Goal: Book appointment/travel/reservation

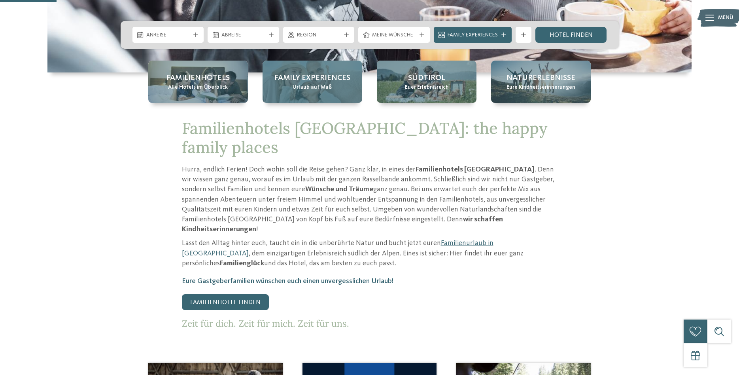
scroll to position [282, 0]
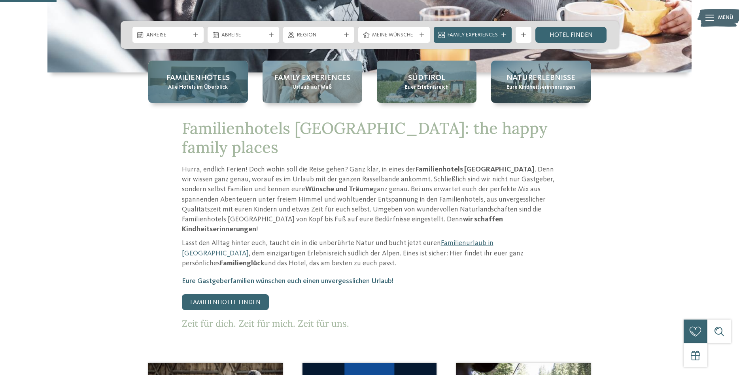
click at [186, 83] on span "Familienhotels" at bounding box center [198, 77] width 63 height 11
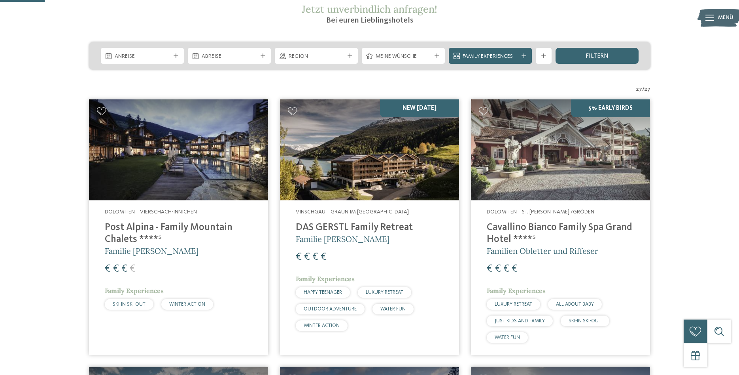
scroll to position [161, 0]
click at [206, 163] on img at bounding box center [178, 149] width 179 height 101
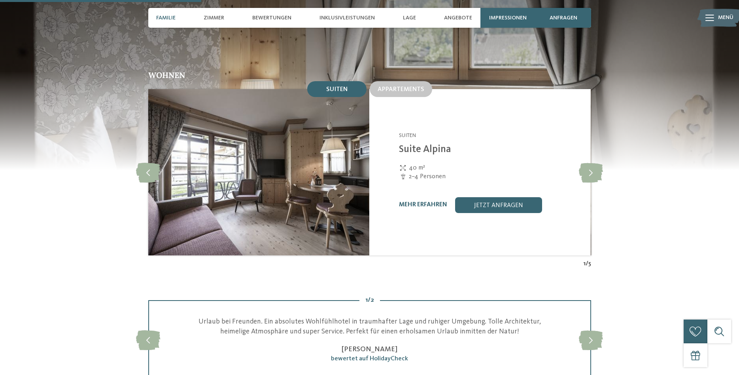
scroll to position [686, 0]
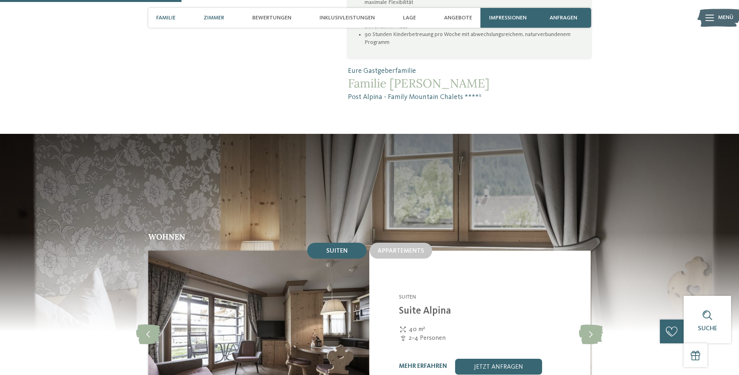
click at [213, 14] on div "Zimmer" at bounding box center [214, 18] width 28 height 20
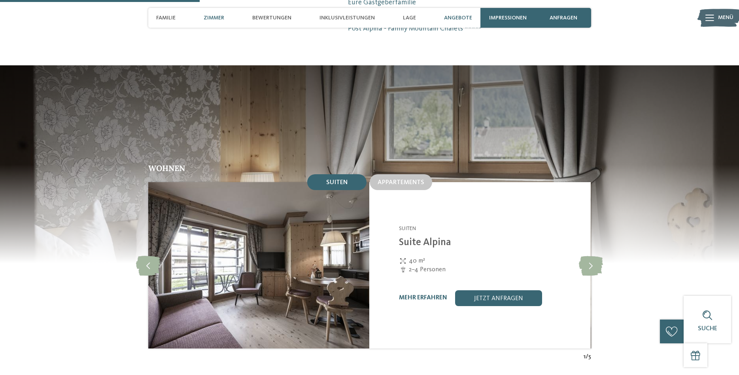
click at [452, 19] on span "Angebote" at bounding box center [458, 18] width 28 height 7
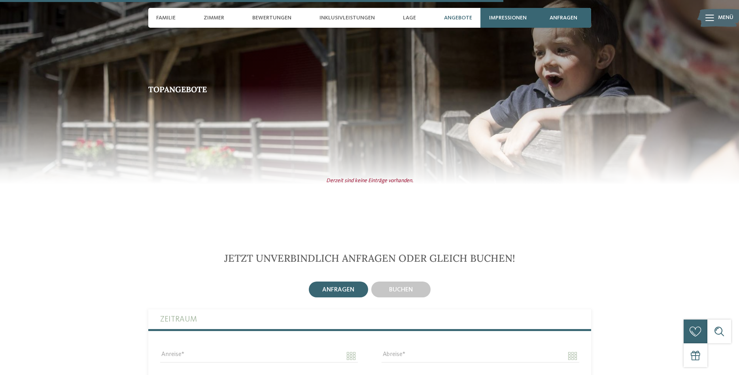
scroll to position [2063, 0]
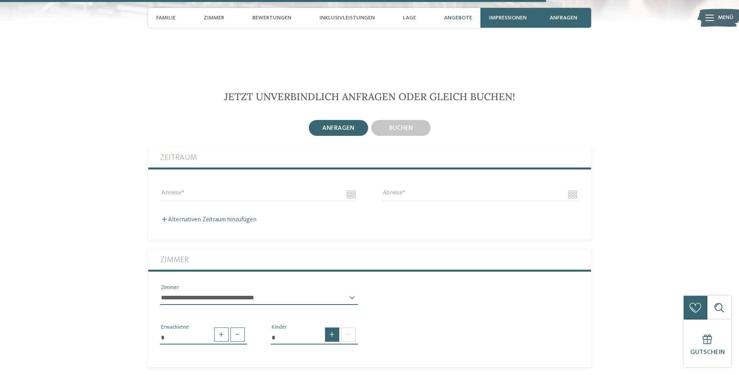
click at [334, 327] on span at bounding box center [332, 334] width 14 height 14
type input "*"
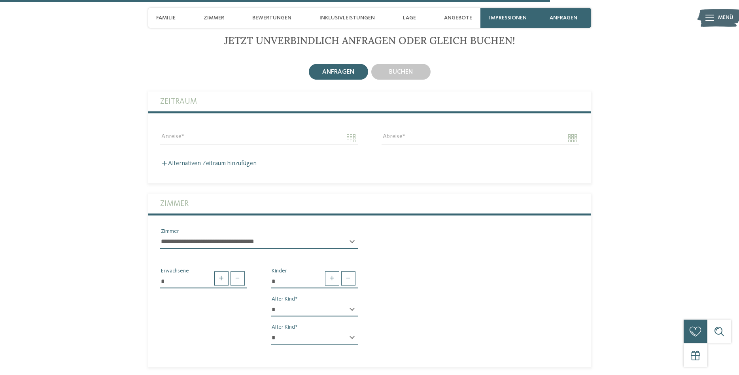
scroll to position [2144, 0]
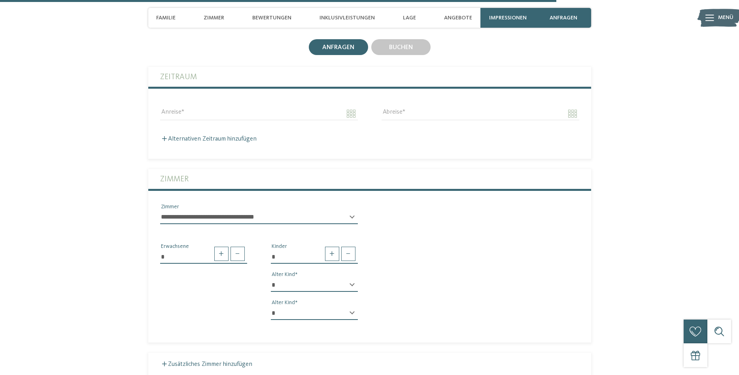
click at [271, 278] on select "* * * * * * * * * * * ** ** ** ** ** ** ** **" at bounding box center [314, 284] width 87 height 13
select select "*"
click option "*" at bounding box center [0, 0] width 0 height 0
click at [271, 306] on select "* * * * * * * * * * * ** ** ** ** ** ** ** **" at bounding box center [314, 312] width 87 height 13
select select "*"
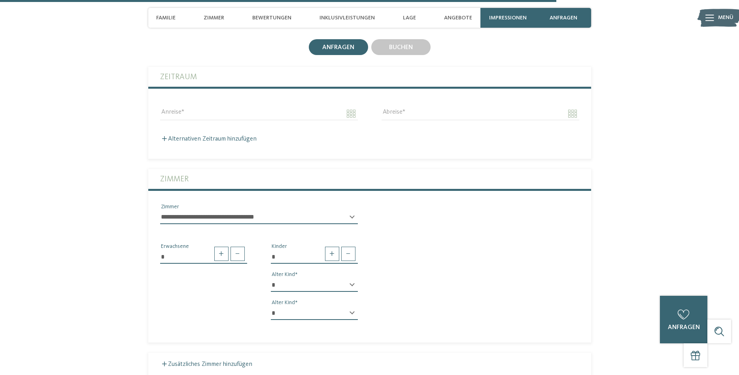
click option "*" at bounding box center [0, 0] width 0 height 0
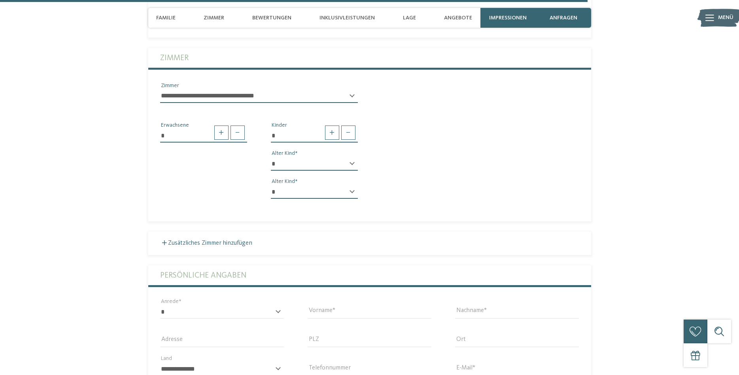
scroll to position [2104, 0]
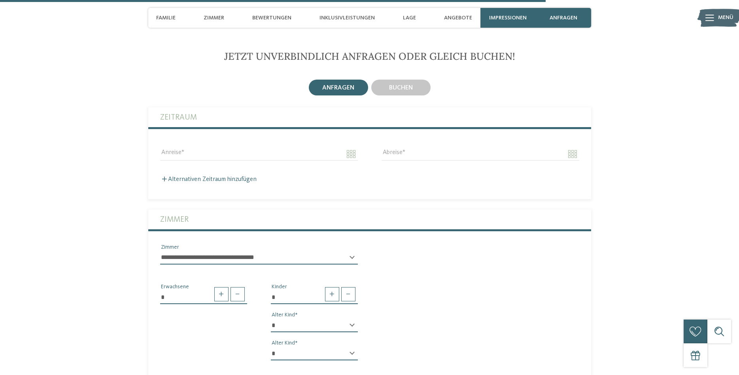
click at [230, 139] on div "Anreise" at bounding box center [258, 153] width 221 height 28
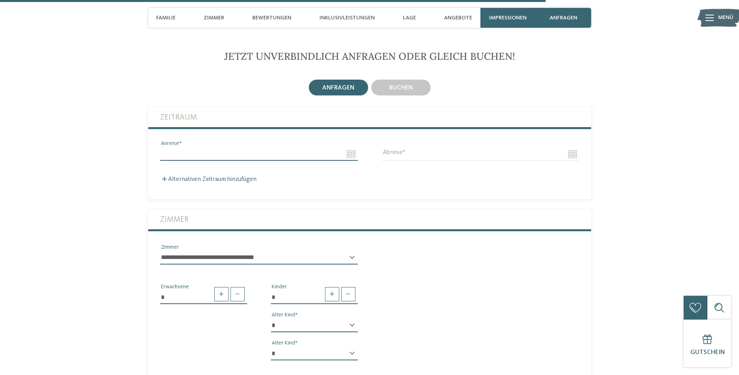
click at [348, 147] on input "Anreise" at bounding box center [259, 153] width 198 height 13
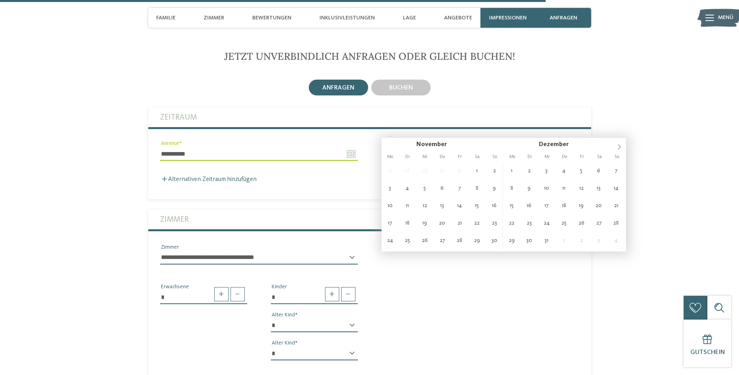
click at [232, 139] on div "**********" at bounding box center [258, 153] width 221 height 28
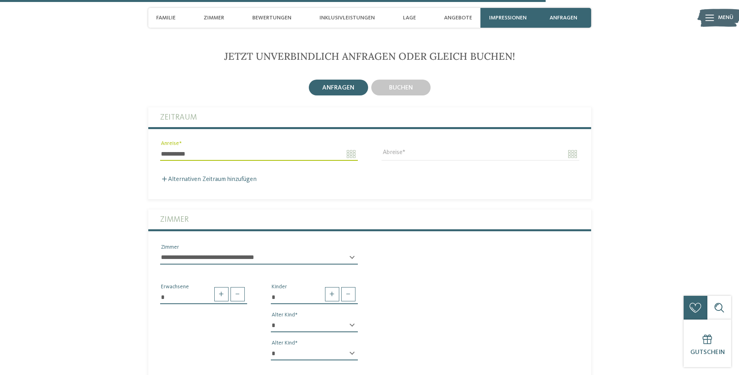
click at [231, 147] on input "**********" at bounding box center [259, 153] width 198 height 13
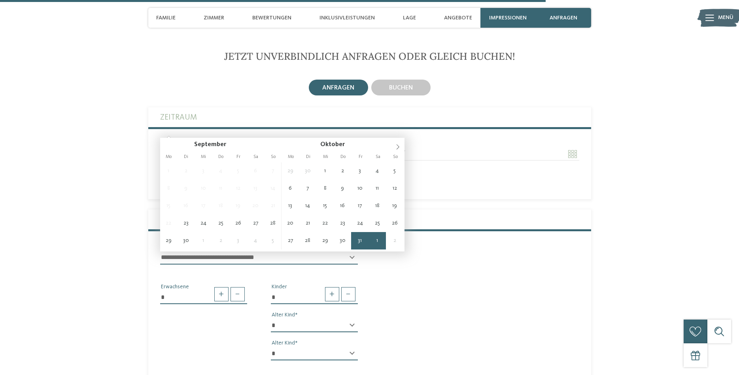
type input "**********"
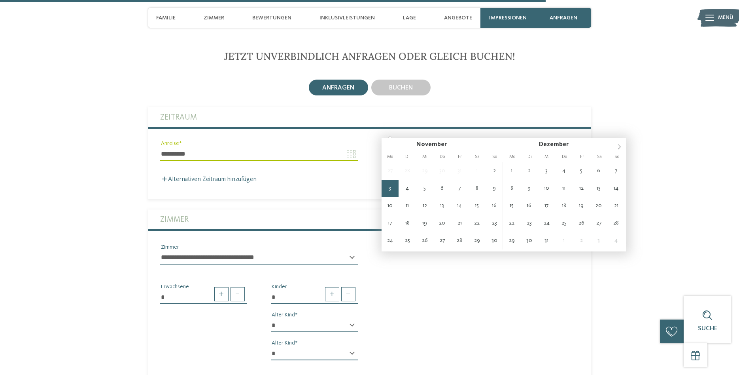
type input "**********"
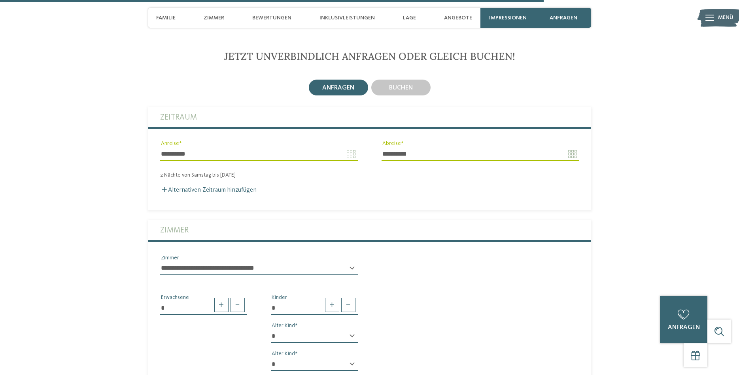
click at [339, 85] on span "anfragen" at bounding box center [338, 88] width 32 height 6
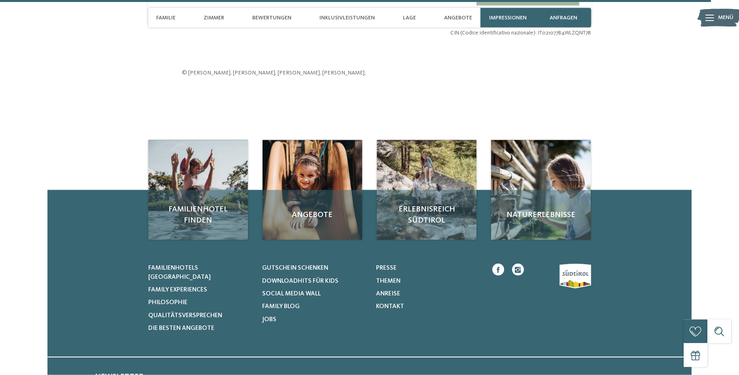
scroll to position [2790, 0]
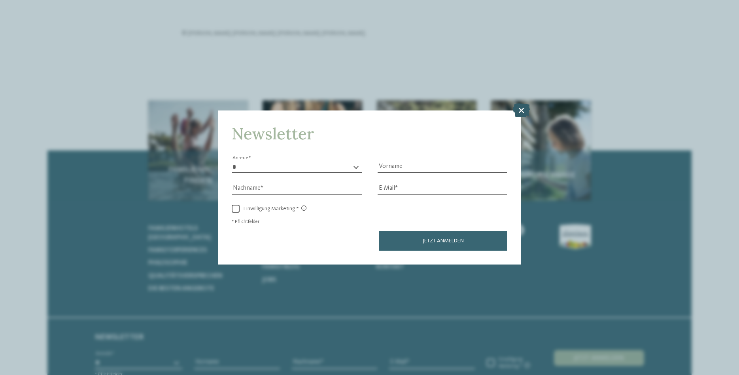
click at [517, 108] on icon at bounding box center [521, 110] width 17 height 14
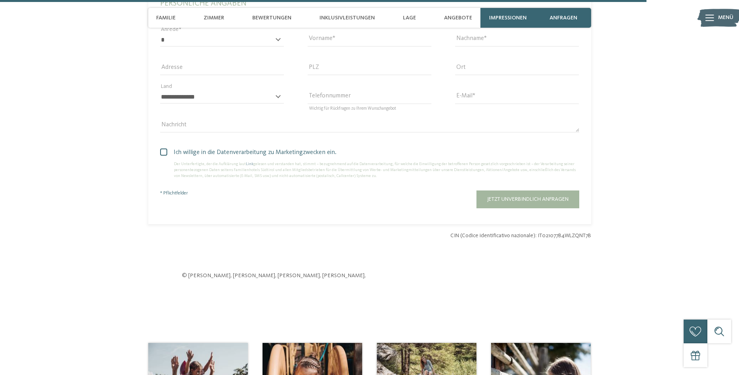
scroll to position [2386, 0]
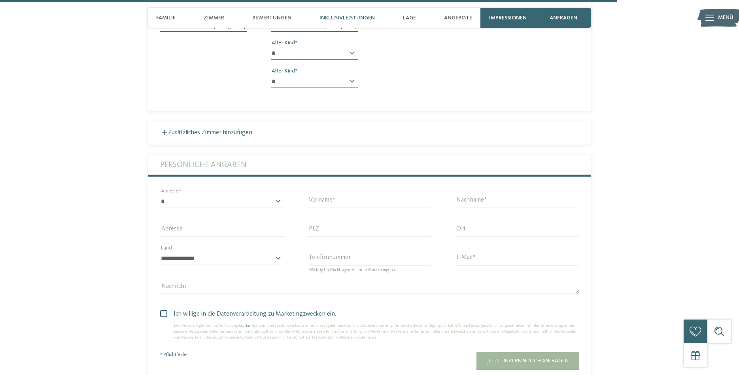
click at [329, 15] on span "Inklusivleistungen" at bounding box center [347, 18] width 55 height 7
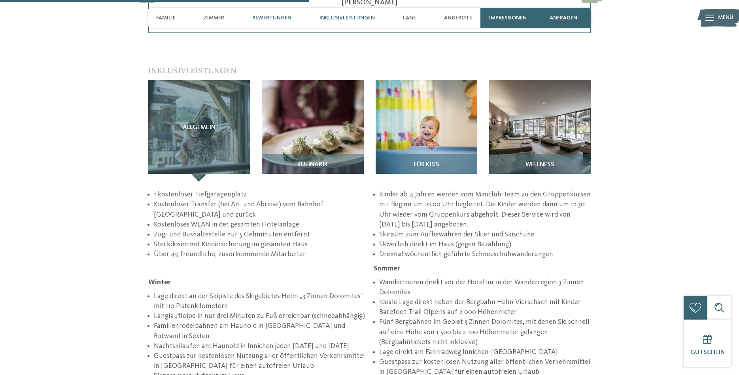
scroll to position [1193, 0]
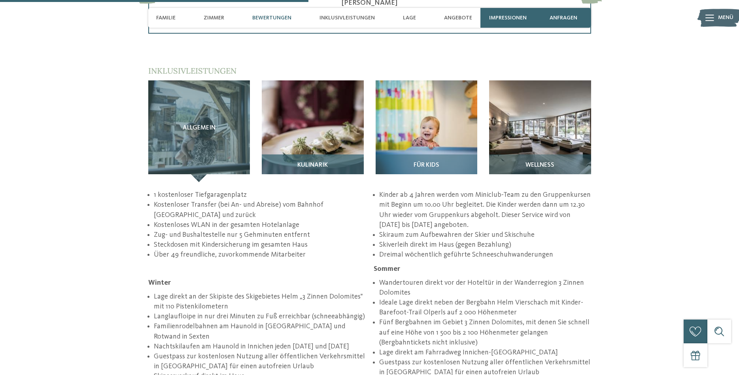
click at [310, 111] on img at bounding box center [313, 131] width 102 height 102
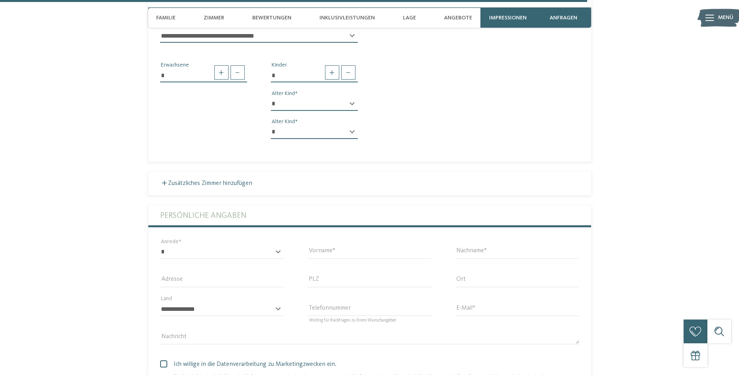
scroll to position [2323, 0]
